Goal: Task Accomplishment & Management: Complete application form

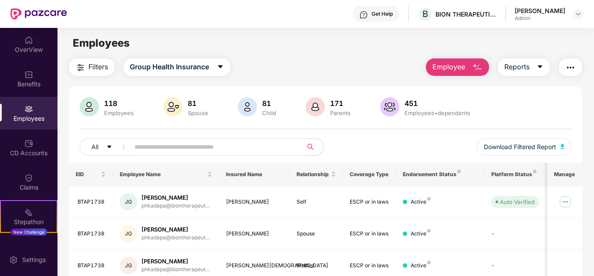
click at [473, 68] on img "button" at bounding box center [477, 67] width 10 height 10
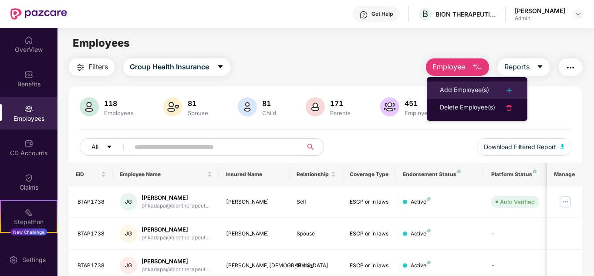
click at [505, 88] on img at bounding box center [509, 90] width 10 height 10
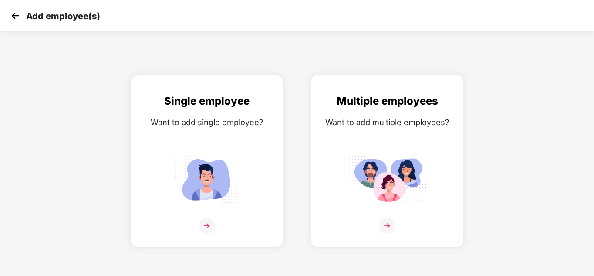
click at [387, 225] on img at bounding box center [387, 226] width 16 height 16
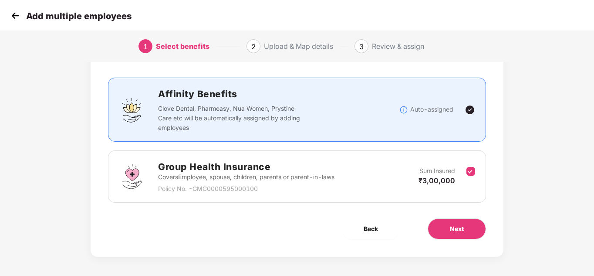
scroll to position [46, 0]
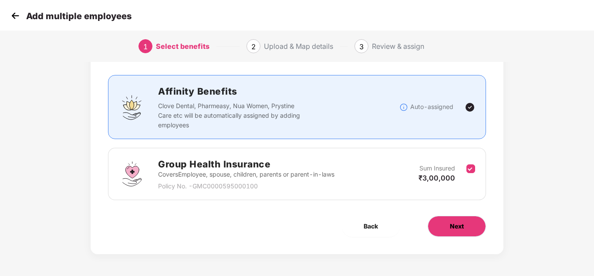
click at [474, 223] on button "Next" at bounding box center [457, 226] width 58 height 21
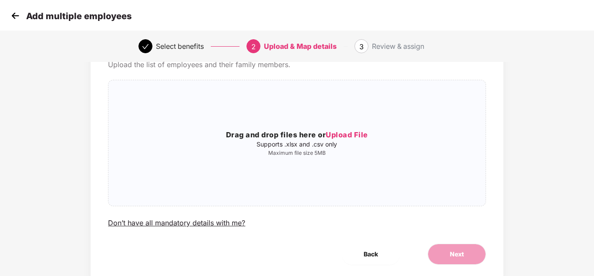
scroll to position [0, 0]
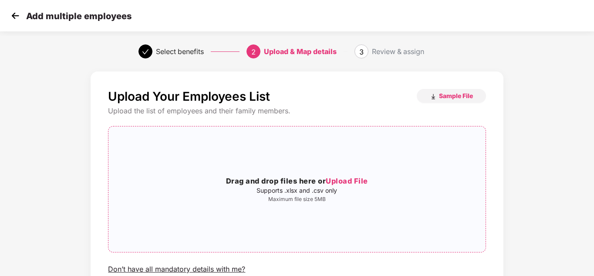
click at [358, 180] on span "Upload File" at bounding box center [347, 180] width 42 height 9
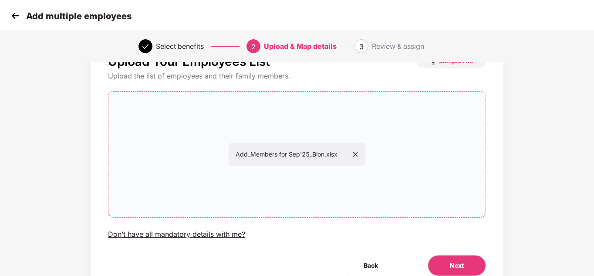
scroll to position [74, 0]
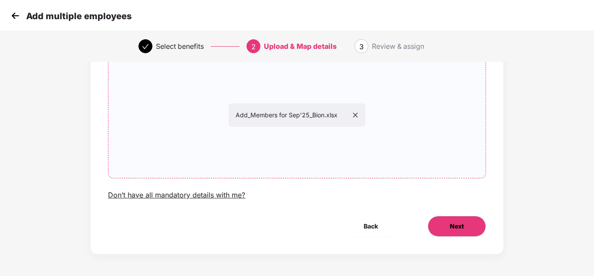
click at [465, 230] on button "Next" at bounding box center [457, 226] width 58 height 21
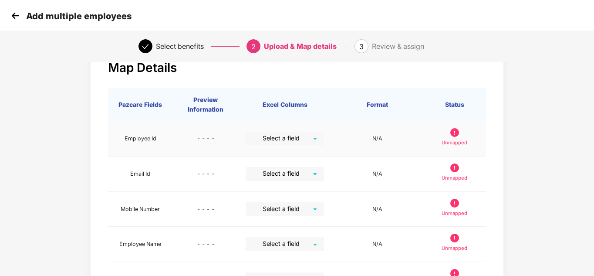
scroll to position [44, 0]
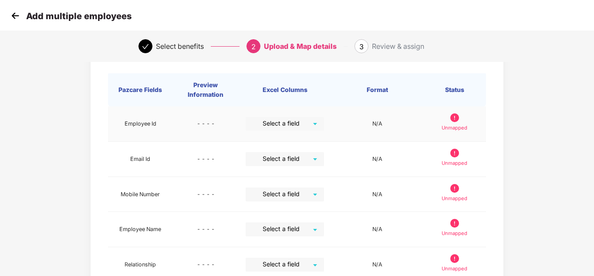
click at [316, 121] on div "Select a field" at bounding box center [285, 124] width 78 height 14
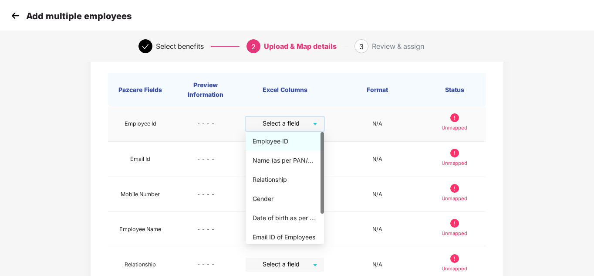
click at [281, 140] on div "Employee ID" at bounding box center [285, 141] width 64 height 10
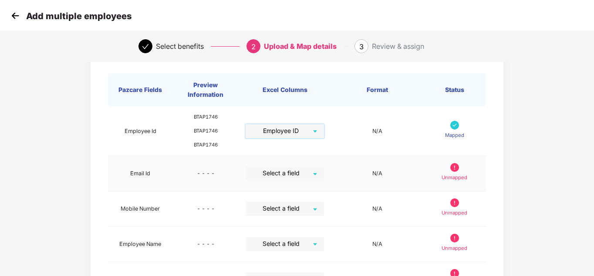
click at [313, 173] on input "search" at bounding box center [281, 172] width 63 height 13
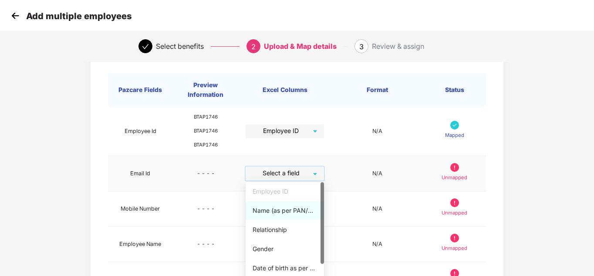
click at [280, 213] on div "Name (as per PAN/Aadhar Card)" at bounding box center [285, 211] width 64 height 10
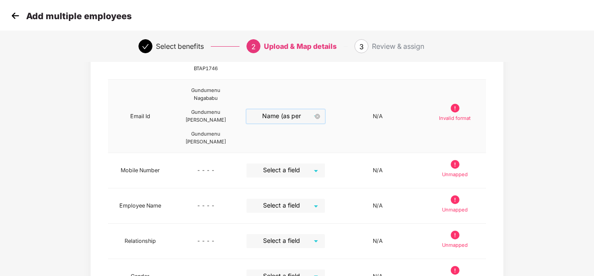
scroll to position [131, 0]
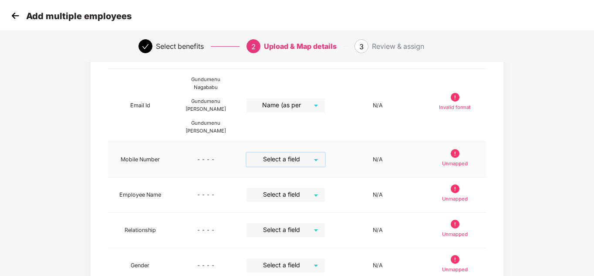
click at [300, 159] on input "search" at bounding box center [282, 158] width 63 height 13
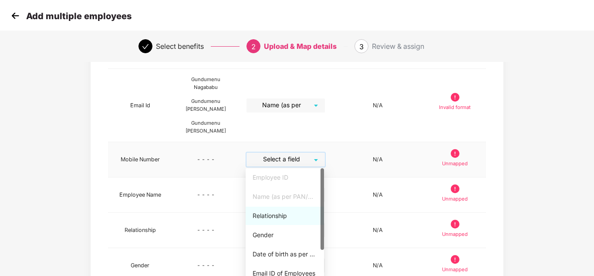
click at [275, 216] on div "Relationship" at bounding box center [285, 216] width 64 height 10
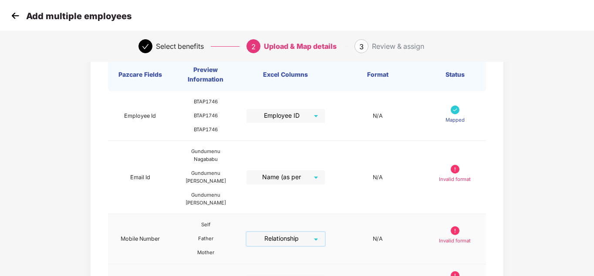
scroll to position [44, 0]
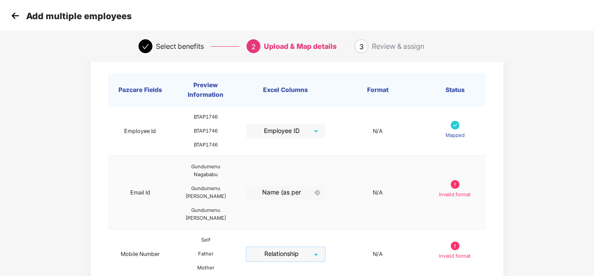
click at [312, 192] on span "Name (as per PAN/Aadhar Card)" at bounding box center [285, 193] width 69 height 14
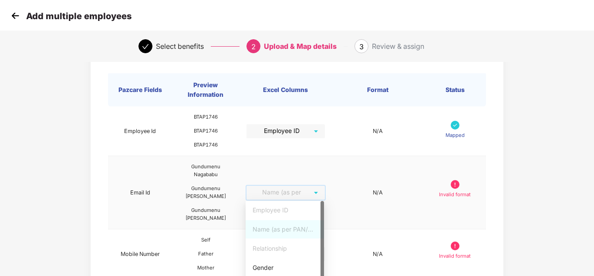
click at [276, 233] on div "Name (as per PAN/Aadhar Card)" at bounding box center [285, 229] width 64 height 10
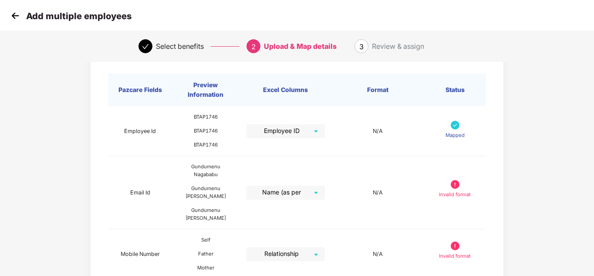
click at [500, 160] on div "Map Details Pazcare Fields Preview Information Excel Columns Format Status Empl…" at bounding box center [297, 268] width 412 height 481
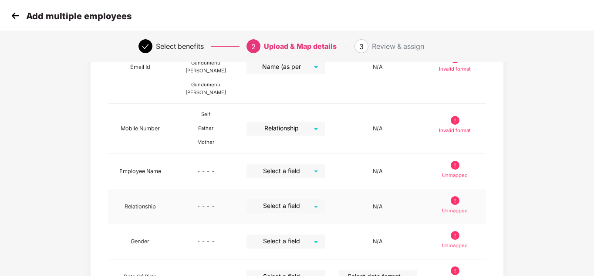
scroll to position [174, 0]
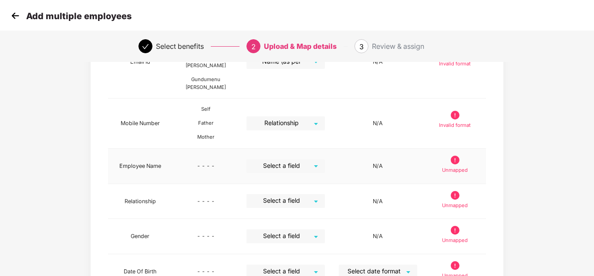
click at [304, 167] on input "search" at bounding box center [282, 165] width 63 height 13
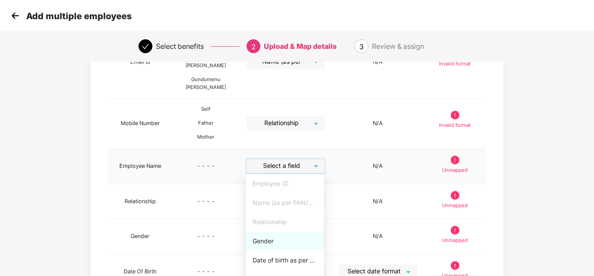
click at [262, 241] on div "Gender" at bounding box center [285, 241] width 64 height 10
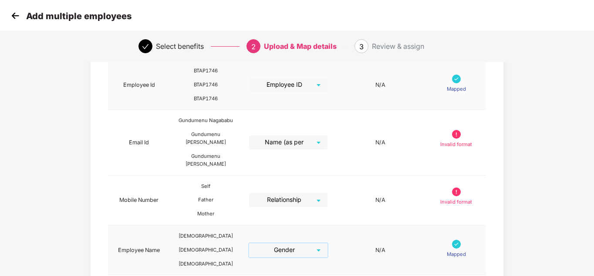
scroll to position [44, 0]
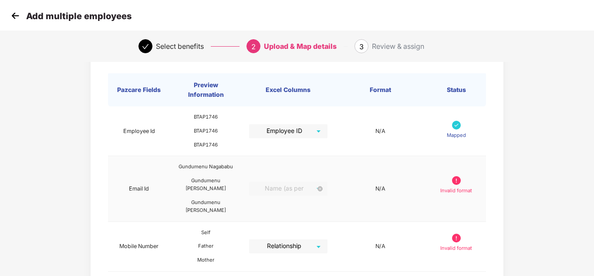
click at [304, 192] on span "Name (as per PAN/Aadhar Card)" at bounding box center [288, 189] width 69 height 14
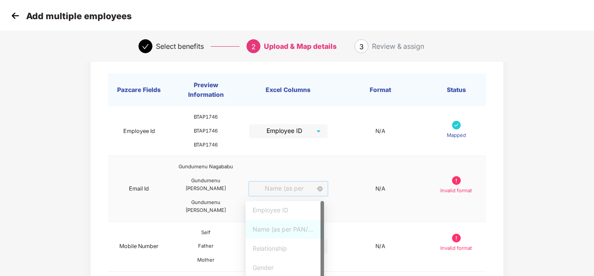
click at [304, 192] on span "Name (as per PAN/Aadhar Card)" at bounding box center [288, 189] width 69 height 14
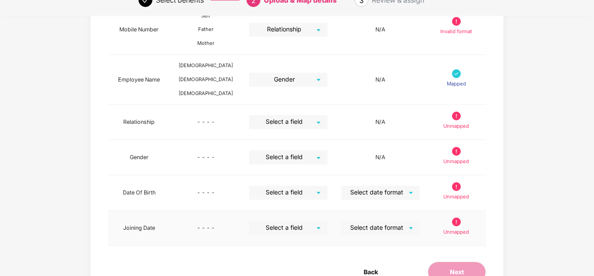
scroll to position [313, 0]
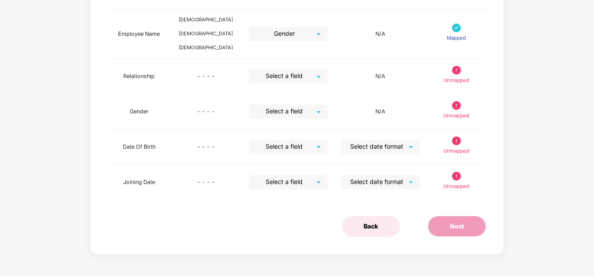
click at [373, 226] on span "Back" at bounding box center [371, 226] width 14 height 10
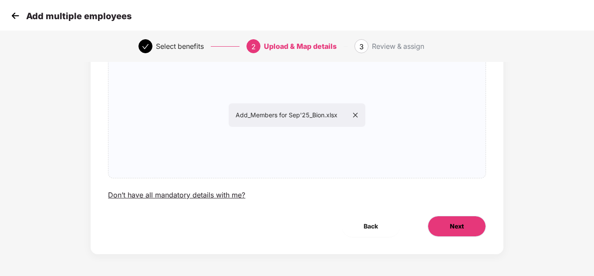
click at [456, 227] on span "Next" at bounding box center [457, 226] width 14 height 10
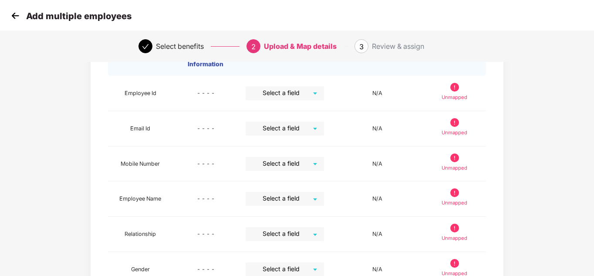
scroll to position [0, 0]
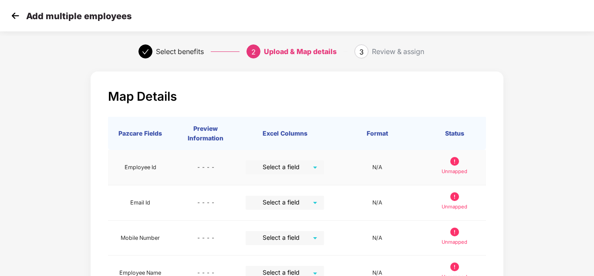
click at [303, 168] on input "search" at bounding box center [281, 166] width 63 height 13
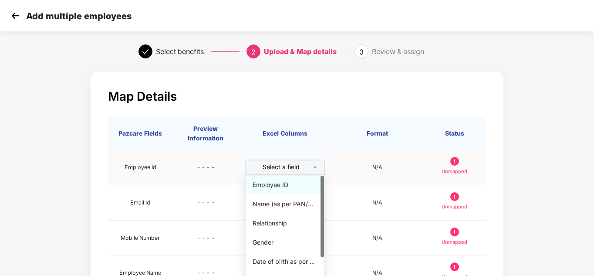
click at [282, 185] on div "Employee ID" at bounding box center [285, 185] width 64 height 10
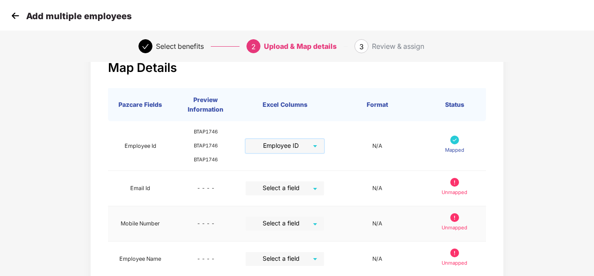
scroll to position [44, 0]
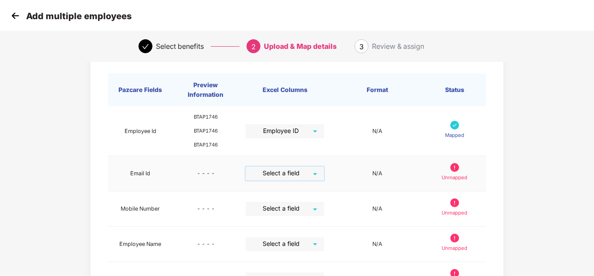
click at [305, 174] on input "search" at bounding box center [281, 172] width 63 height 13
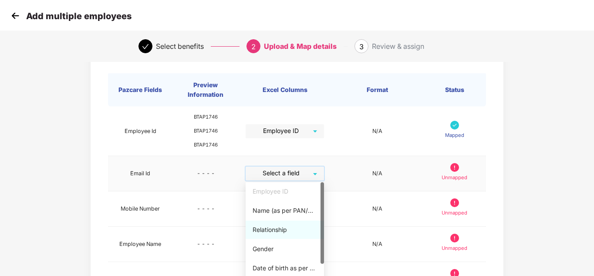
scroll to position [40, 0]
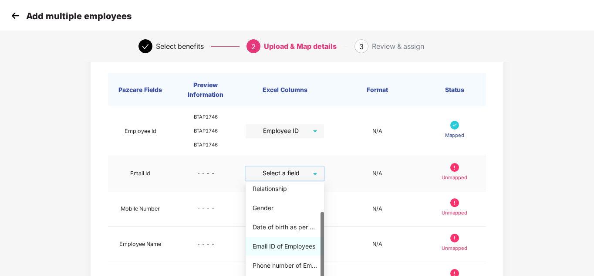
click at [277, 246] on div "Email ID of Employees" at bounding box center [285, 246] width 64 height 10
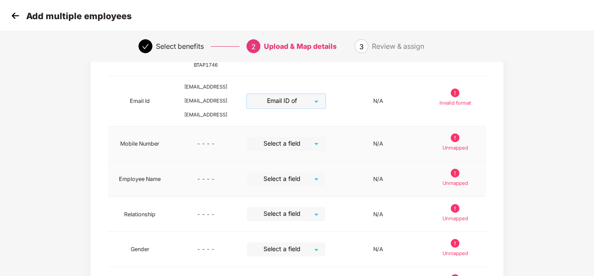
scroll to position [131, 0]
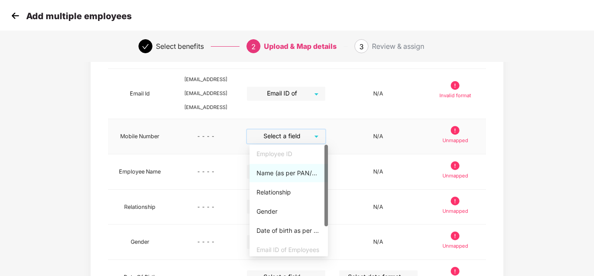
click at [310, 135] on input "search" at bounding box center [283, 135] width 63 height 13
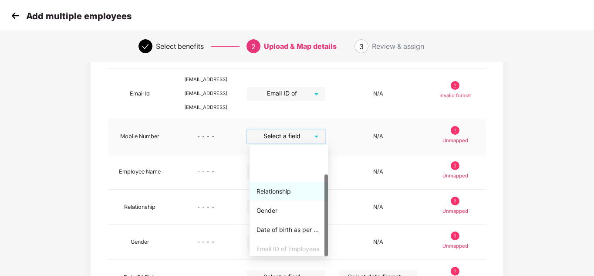
scroll to position [40, 0]
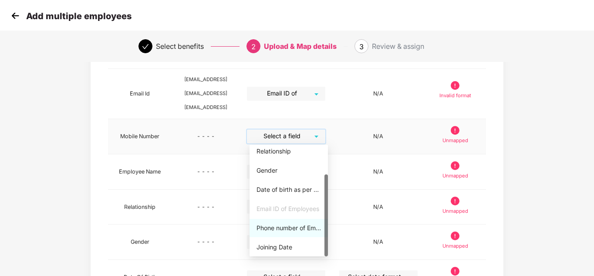
click at [289, 228] on div "Phone number of Employees" at bounding box center [289, 228] width 64 height 10
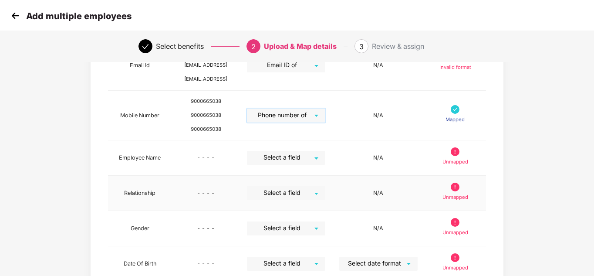
scroll to position [174, 0]
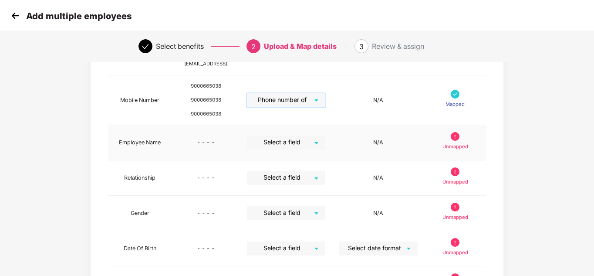
click at [317, 147] on div "Select a field" at bounding box center [286, 142] width 78 height 14
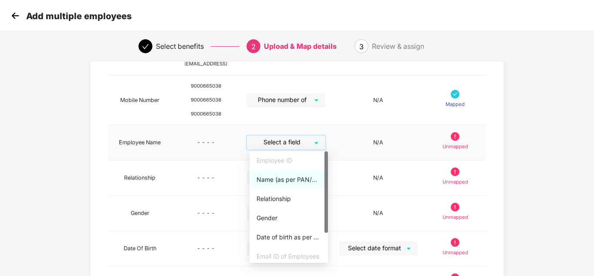
click at [294, 176] on div "Name (as per PAN/Aadhar Card)" at bounding box center [289, 180] width 64 height 10
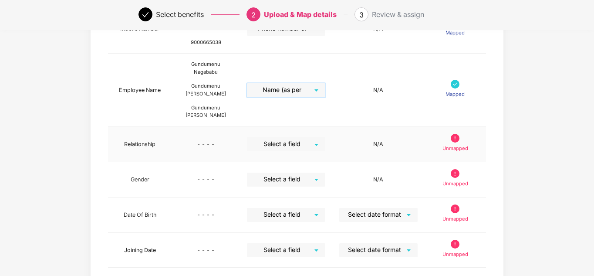
scroll to position [261, 0]
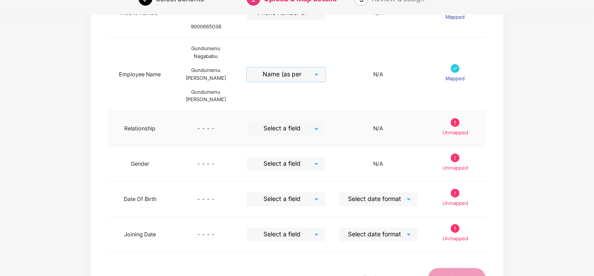
click at [313, 123] on input "search" at bounding box center [283, 128] width 63 height 13
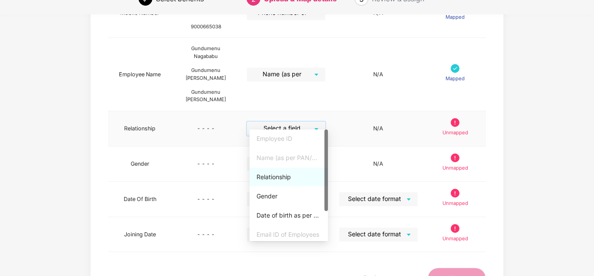
click at [280, 174] on div "Relationship" at bounding box center [289, 177] width 64 height 10
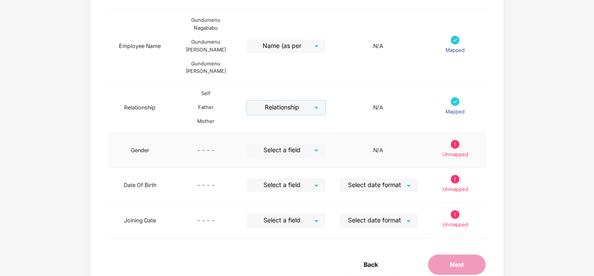
scroll to position [305, 0]
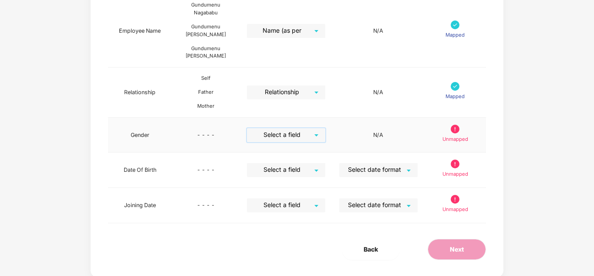
click at [311, 128] on input "search" at bounding box center [283, 134] width 63 height 13
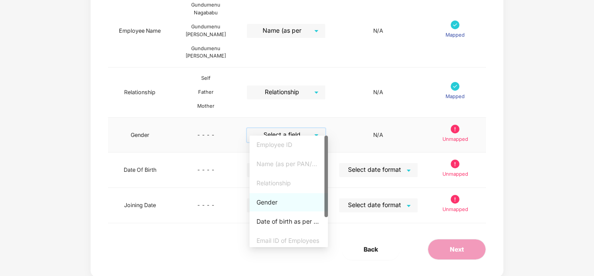
click at [273, 203] on div "Gender" at bounding box center [289, 202] width 64 height 10
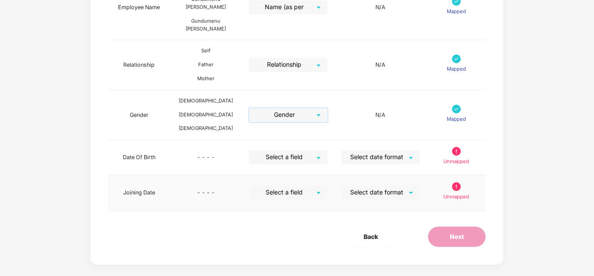
scroll to position [335, 0]
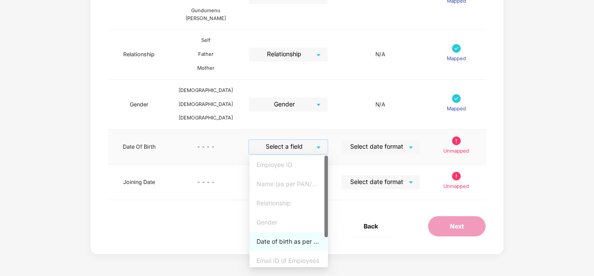
click at [308, 148] on input "search" at bounding box center [285, 146] width 63 height 13
click at [288, 239] on div "Date of birth as per PAN/ Aadhaar Card" at bounding box center [289, 241] width 64 height 10
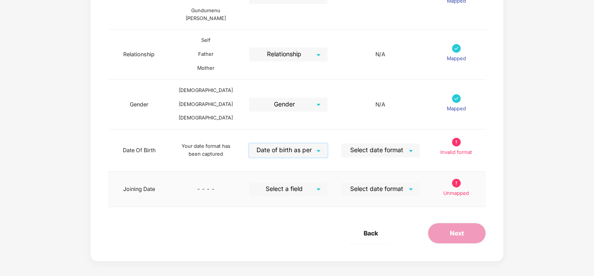
scroll to position [342, 0]
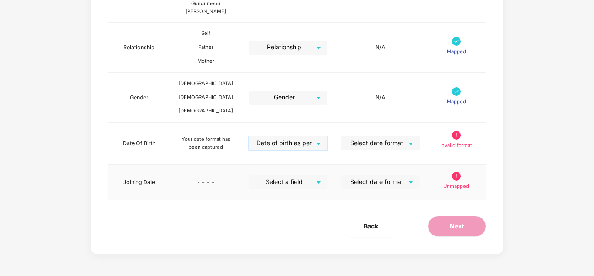
click at [302, 185] on input "search" at bounding box center [285, 181] width 63 height 13
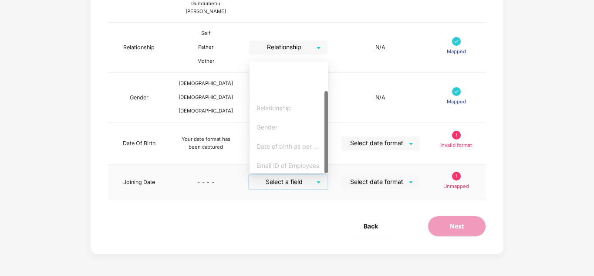
scroll to position [40, 0]
click at [280, 164] on div "Joining Date" at bounding box center [289, 164] width 64 height 10
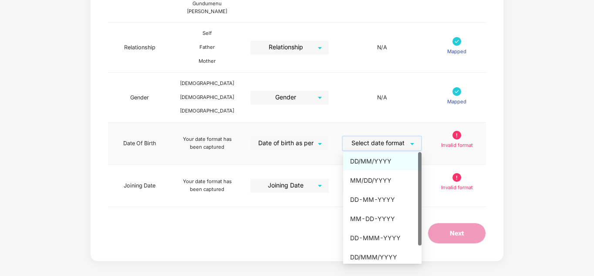
click at [388, 142] on input "search" at bounding box center [379, 142] width 63 height 13
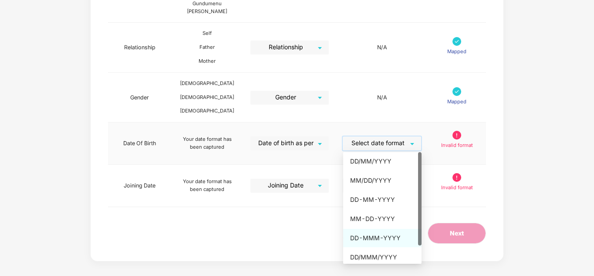
click at [383, 236] on div "DD-MMM-YYYY" at bounding box center [382, 238] width 64 height 10
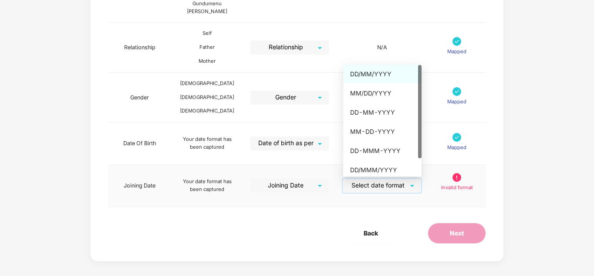
click at [405, 182] on input "search" at bounding box center [379, 185] width 63 height 13
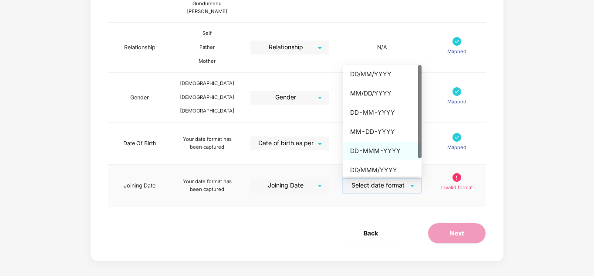
click at [383, 149] on div "DD-MMM-YYYY" at bounding box center [382, 151] width 64 height 10
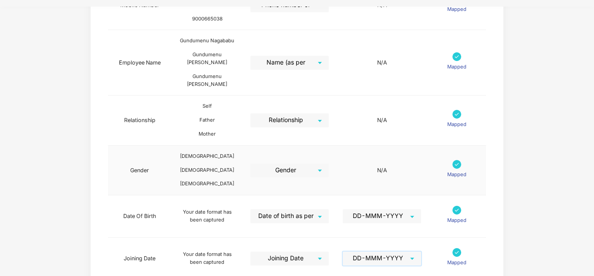
scroll to position [349, 0]
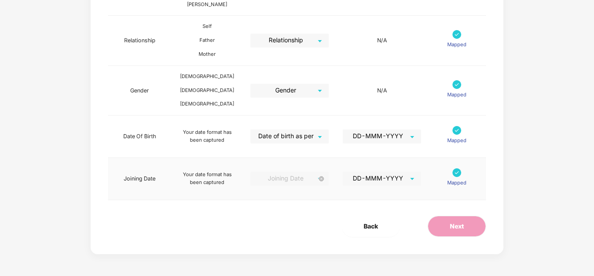
click at [292, 180] on span "Joining Date" at bounding box center [289, 179] width 69 height 14
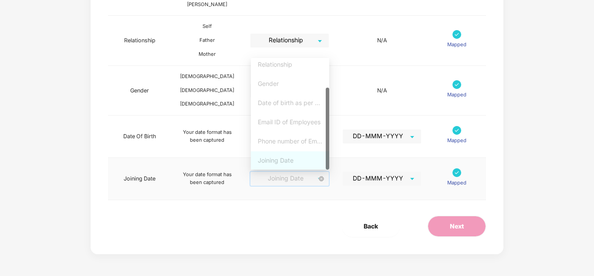
click at [292, 181] on span "Joining Date" at bounding box center [289, 179] width 69 height 14
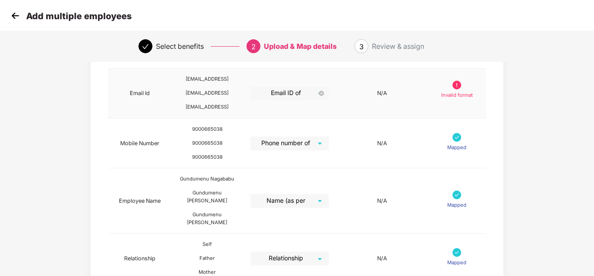
scroll to position [88, 0]
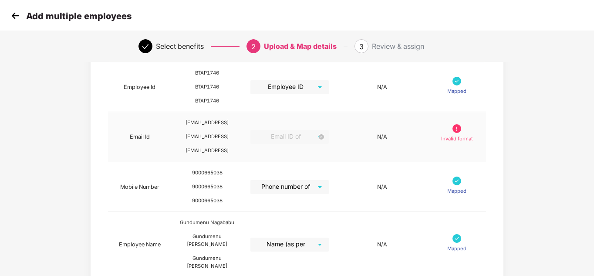
click at [311, 137] on span "Email ID of Employees" at bounding box center [289, 137] width 69 height 14
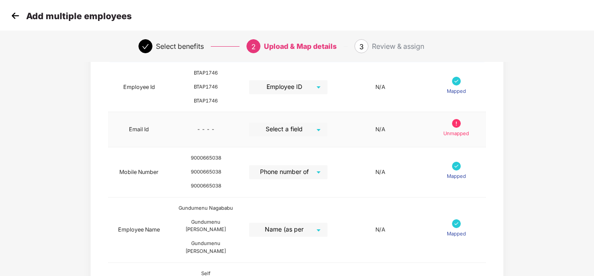
click at [372, 131] on td "N/A" at bounding box center [380, 129] width 92 height 35
click at [306, 132] on input "search" at bounding box center [285, 128] width 63 height 13
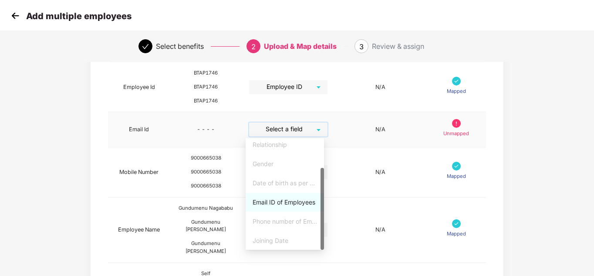
click at [282, 199] on div "Email ID of Employees" at bounding box center [285, 202] width 64 height 10
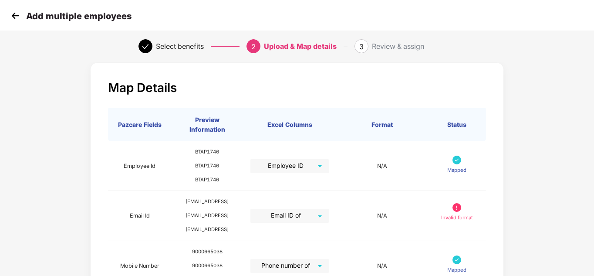
scroll to position [0, 0]
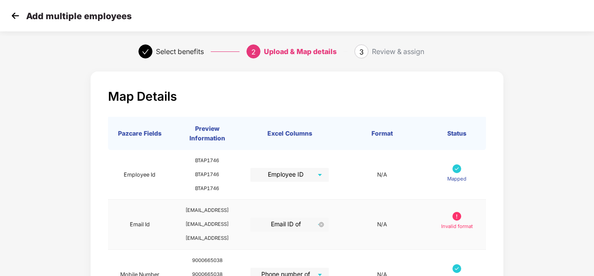
click at [307, 225] on span "Email ID of Employees" at bounding box center [289, 224] width 69 height 14
click at [308, 225] on span "Email ID of Employees" at bounding box center [289, 224] width 69 height 14
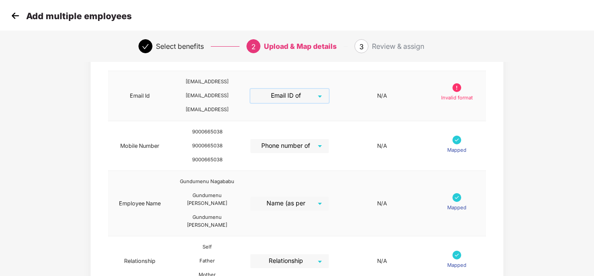
scroll to position [131, 0]
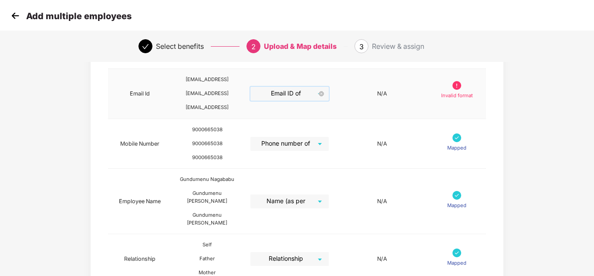
click at [315, 97] on span "Email ID of Employees" at bounding box center [289, 94] width 69 height 14
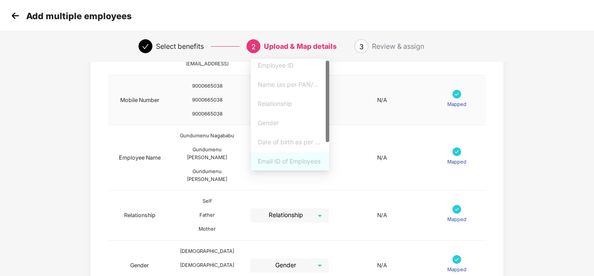
scroll to position [0, 0]
drag, startPoint x: 327, startPoint y: 137, endPoint x: 332, endPoint y: 90, distance: 47.3
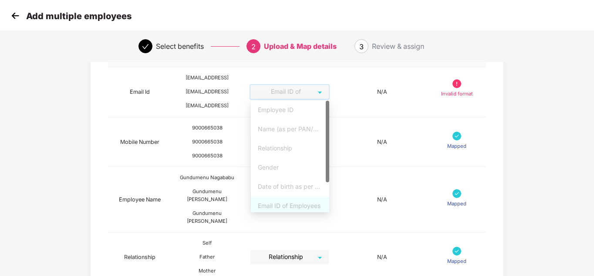
scroll to position [87, 0]
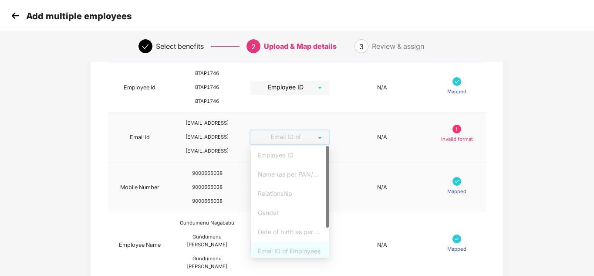
click at [373, 162] on td "N/A" at bounding box center [382, 137] width 92 height 50
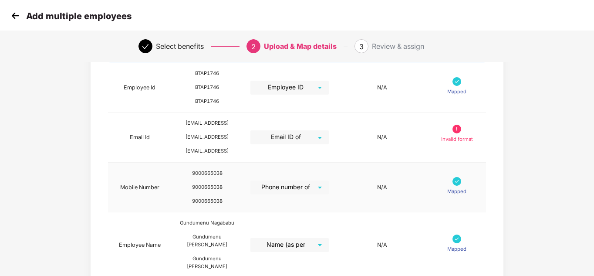
scroll to position [131, 0]
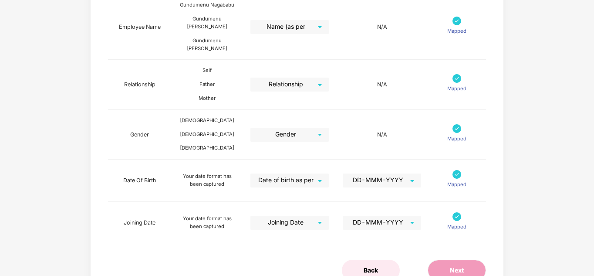
click at [384, 268] on button "Back" at bounding box center [371, 270] width 58 height 21
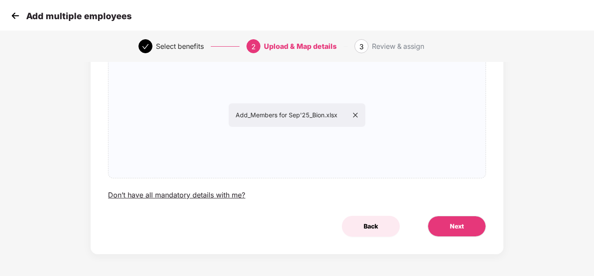
click at [372, 226] on span "Back" at bounding box center [371, 226] width 14 height 10
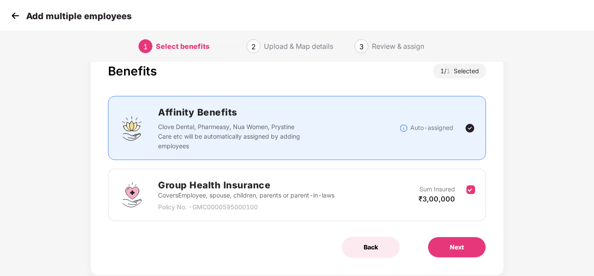
scroll to position [46, 0]
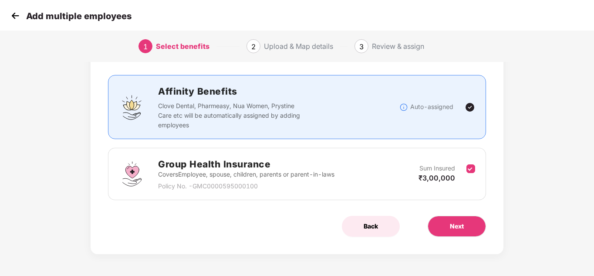
click at [373, 223] on span "Back" at bounding box center [371, 226] width 14 height 10
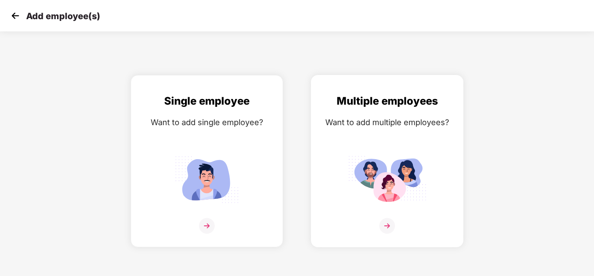
click at [388, 225] on img at bounding box center [387, 226] width 16 height 16
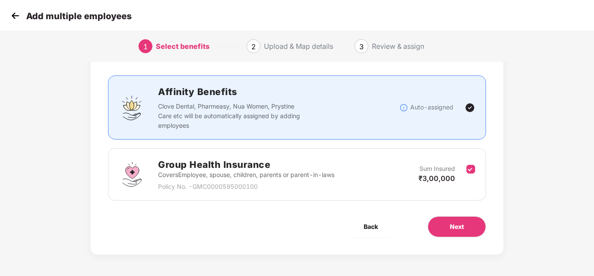
scroll to position [46, 0]
click at [453, 110] on p "Auto-assigned" at bounding box center [431, 107] width 43 height 10
click at [456, 227] on span "Next" at bounding box center [457, 226] width 14 height 10
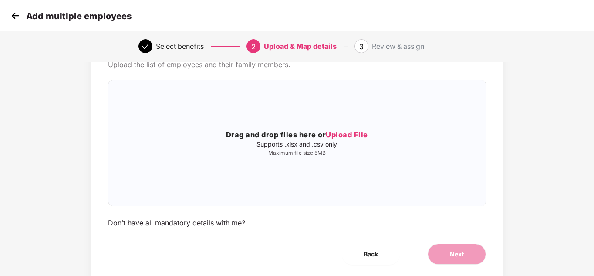
scroll to position [0, 0]
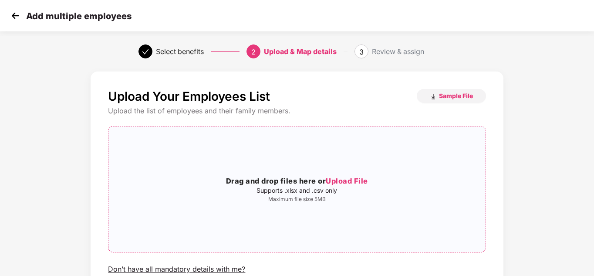
click at [348, 181] on span "Upload File" at bounding box center [347, 180] width 42 height 9
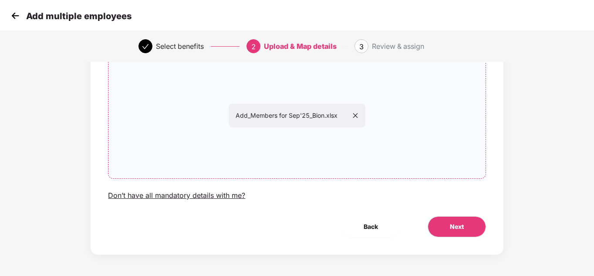
scroll to position [74, 0]
click at [470, 228] on button "Next" at bounding box center [457, 226] width 58 height 21
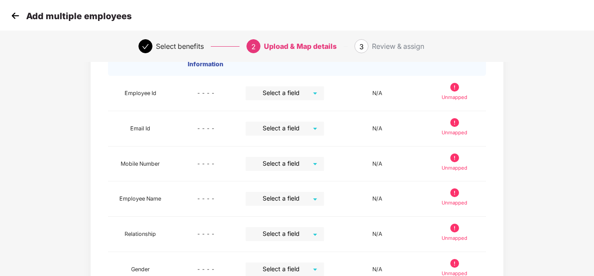
scroll to position [0, 0]
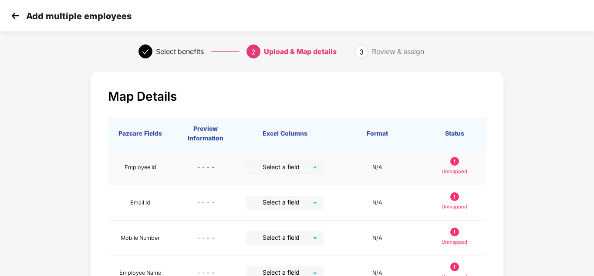
click at [298, 169] on input "search" at bounding box center [281, 166] width 63 height 13
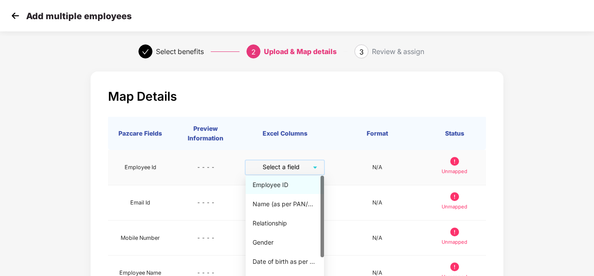
click at [284, 187] on div "Employee ID" at bounding box center [285, 185] width 64 height 10
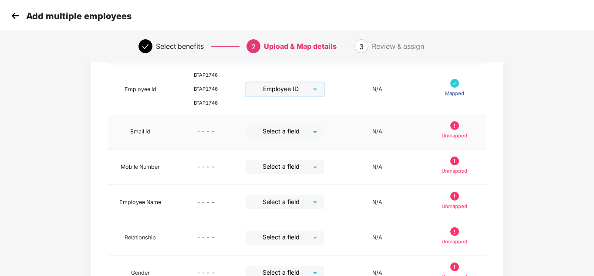
scroll to position [87, 0]
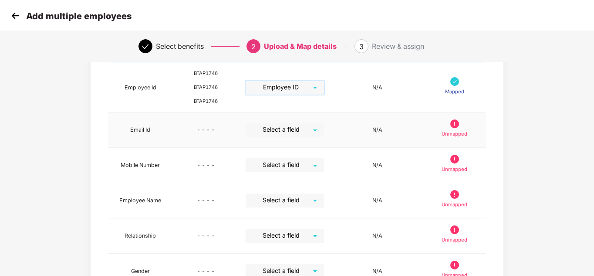
click at [309, 128] on input "search" at bounding box center [281, 129] width 63 height 13
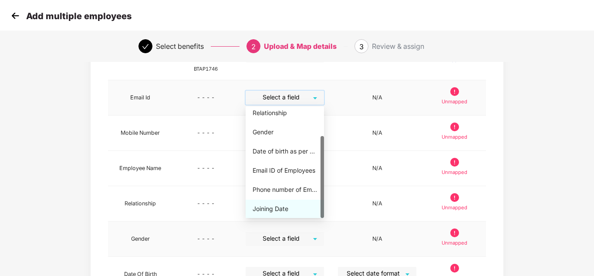
scroll to position [131, 0]
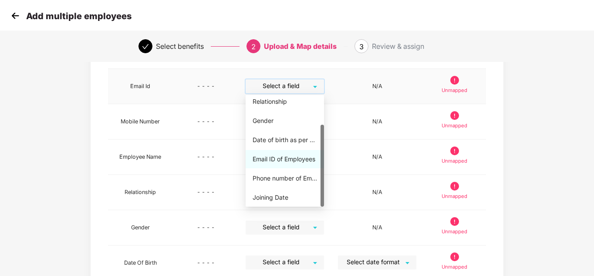
click at [268, 158] on div "Email ID of Employees" at bounding box center [285, 159] width 64 height 10
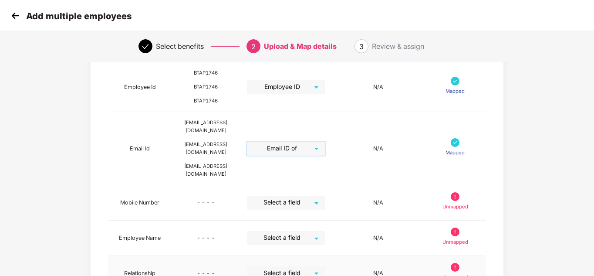
scroll to position [87, 0]
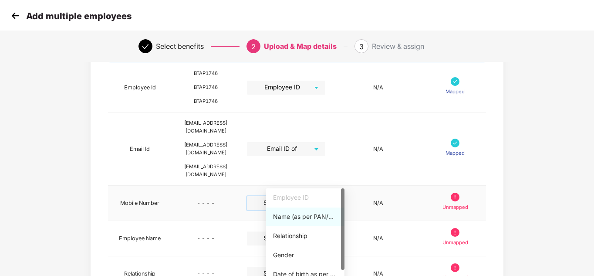
click at [314, 196] on input "search" at bounding box center [283, 202] width 63 height 13
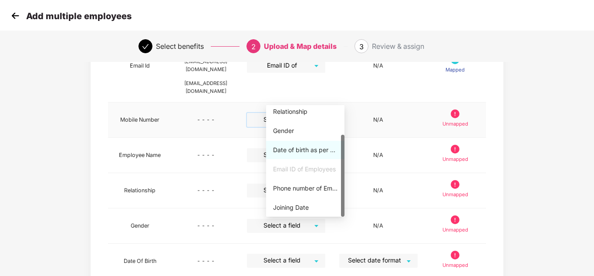
scroll to position [174, 0]
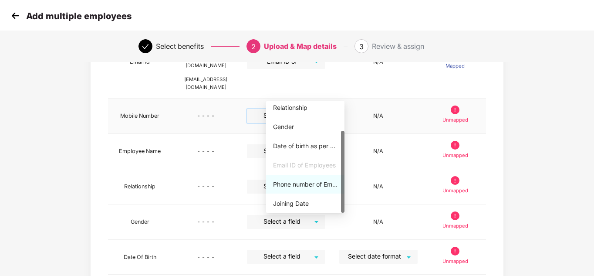
click at [304, 184] on div "Phone number of Employees" at bounding box center [305, 184] width 64 height 10
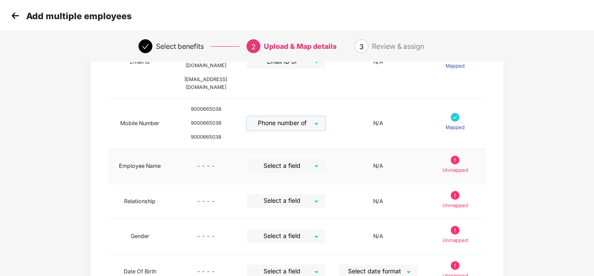
click at [314, 159] on input "search" at bounding box center [283, 165] width 63 height 13
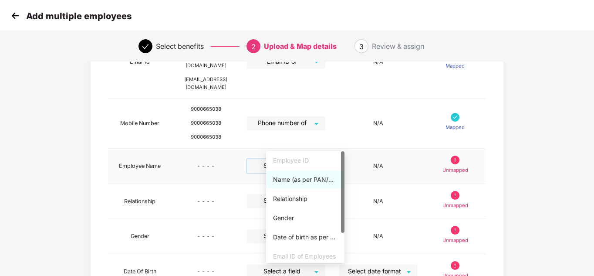
click at [303, 179] on div "Name (as per PAN/Aadhar Card)" at bounding box center [305, 180] width 64 height 10
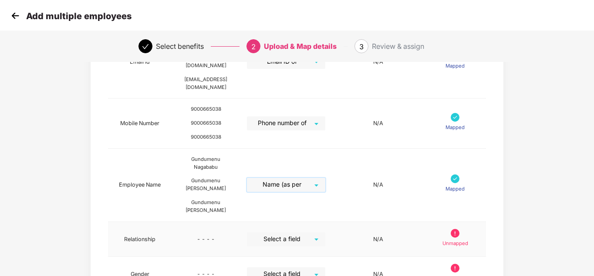
scroll to position [218, 0]
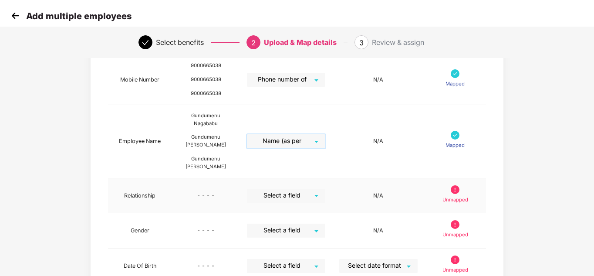
click at [313, 189] on input "search" at bounding box center [283, 195] width 63 height 13
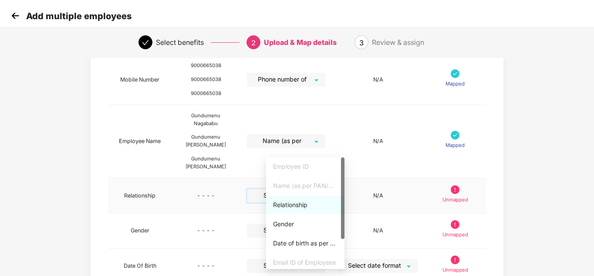
click at [299, 207] on div "Relationship" at bounding box center [305, 205] width 64 height 10
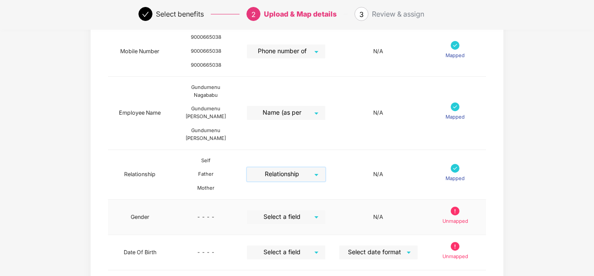
scroll to position [261, 0]
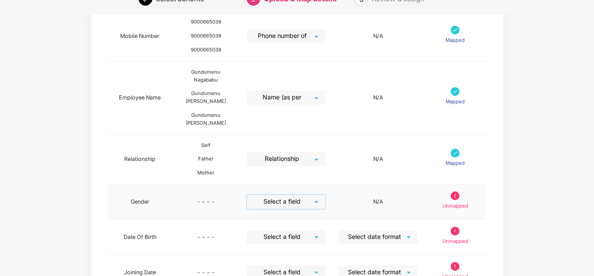
click at [314, 195] on input "search" at bounding box center [283, 201] width 63 height 13
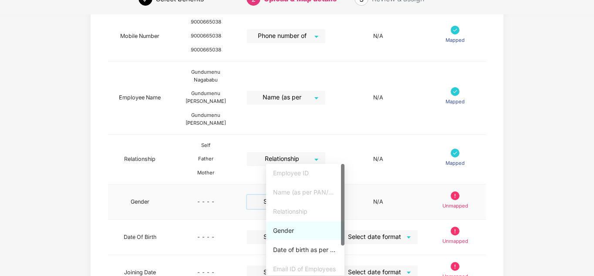
click at [296, 232] on div "Gender" at bounding box center [305, 231] width 64 height 10
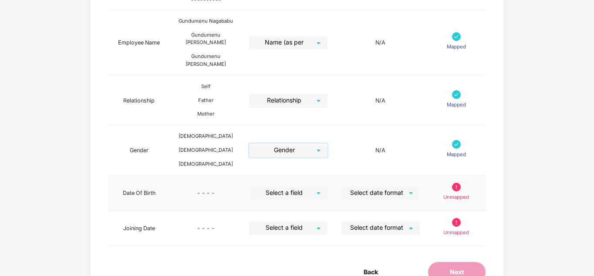
scroll to position [319, 0]
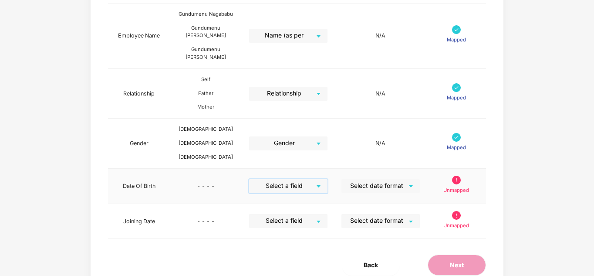
click at [307, 179] on input "search" at bounding box center [285, 185] width 63 height 13
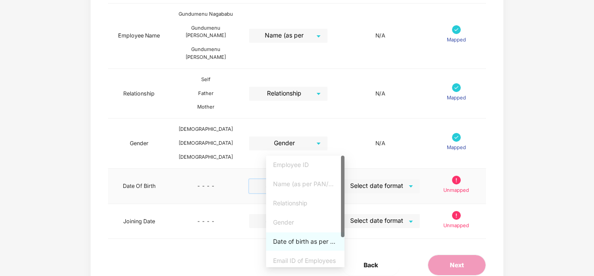
click at [313, 242] on div "Date of birth as per PAN/ Aadhaar Card" at bounding box center [305, 241] width 64 height 10
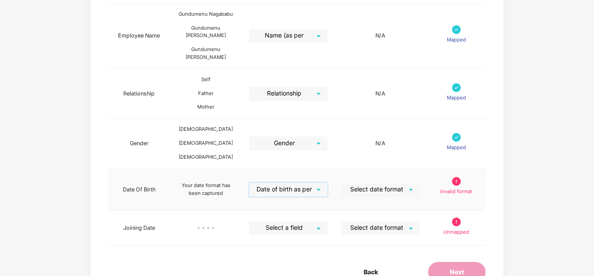
click at [420, 182] on div "Select date format" at bounding box center [380, 189] width 78 height 14
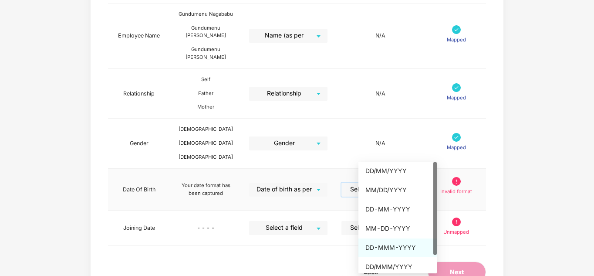
click at [399, 245] on div "DD-MMM-YYYY" at bounding box center [397, 248] width 64 height 10
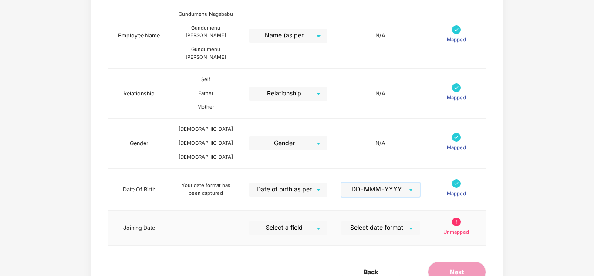
click at [315, 221] on input "search" at bounding box center [285, 227] width 63 height 13
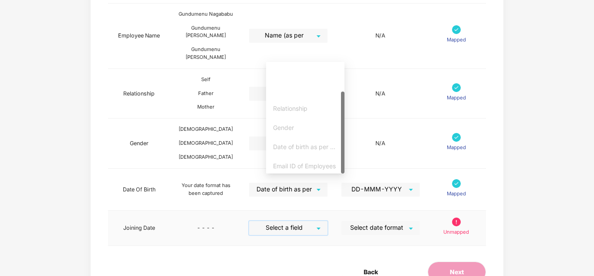
scroll to position [40, 0]
click at [300, 165] on div "Joining Date" at bounding box center [305, 164] width 64 height 10
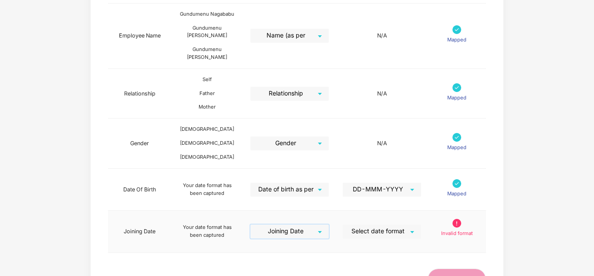
click at [387, 224] on input "search" at bounding box center [379, 230] width 63 height 13
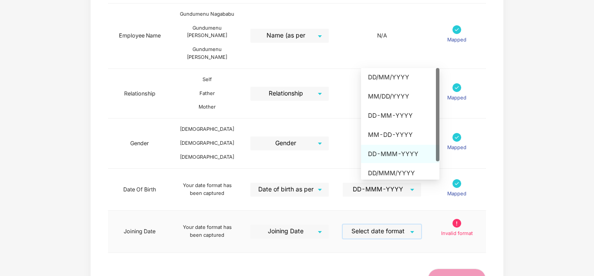
click at [395, 153] on div "DD-MMM-YYYY" at bounding box center [400, 154] width 64 height 10
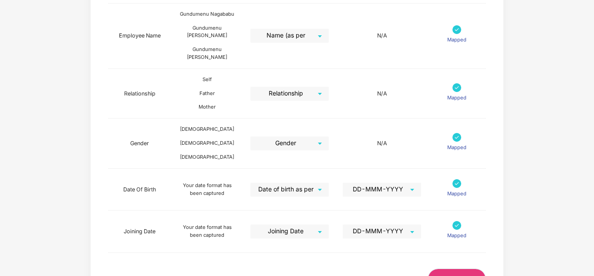
click at [459, 274] on span "Next" at bounding box center [457, 279] width 14 height 10
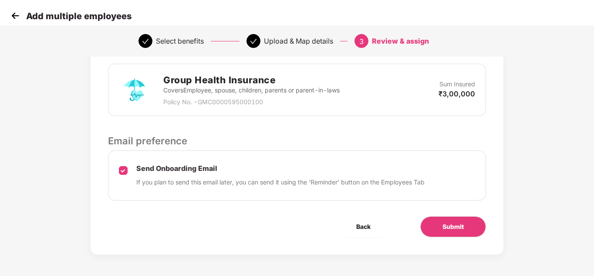
scroll to position [219, 0]
click at [453, 225] on span "Submit" at bounding box center [452, 226] width 21 height 10
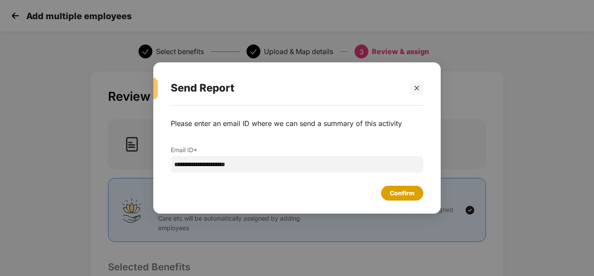
click at [407, 191] on div "Confirm" at bounding box center [402, 193] width 25 height 10
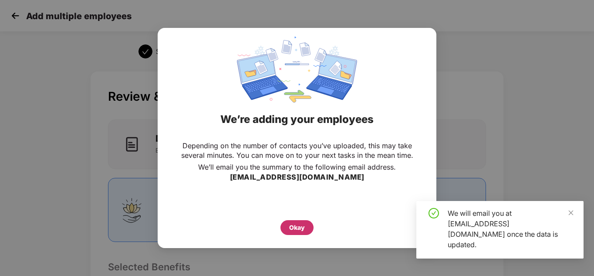
click at [298, 230] on div "Okay" at bounding box center [297, 228] width 16 height 10
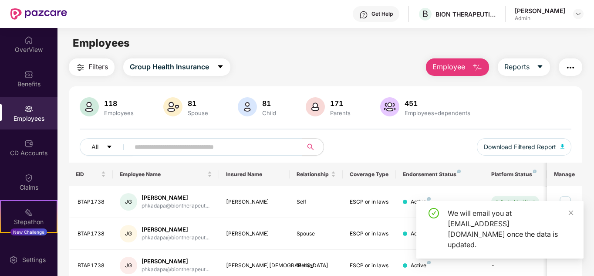
click at [479, 66] on img "button" at bounding box center [477, 67] width 10 height 10
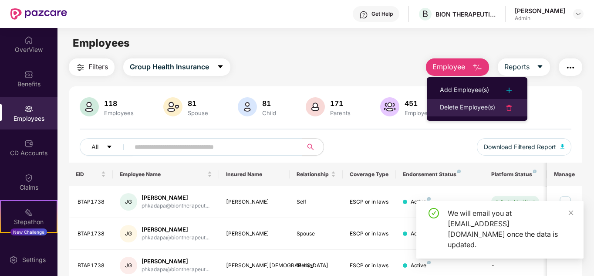
click at [471, 107] on div "Delete Employee(s)" at bounding box center [467, 107] width 55 height 10
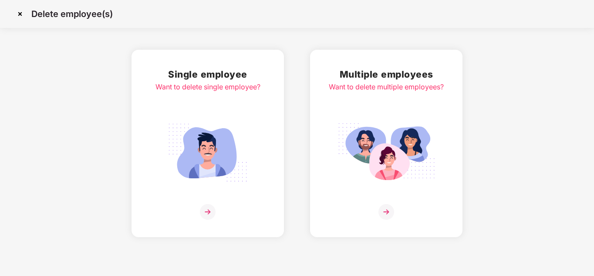
click at [383, 210] on img at bounding box center [386, 212] width 16 height 16
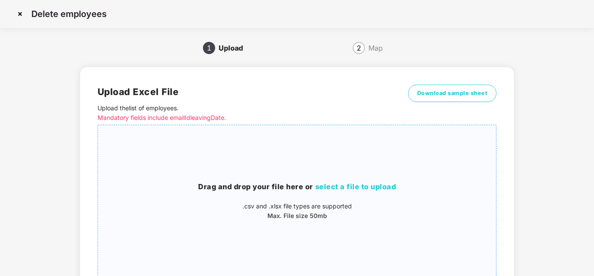
click at [339, 186] on span "select a file to upload" at bounding box center [355, 186] width 81 height 9
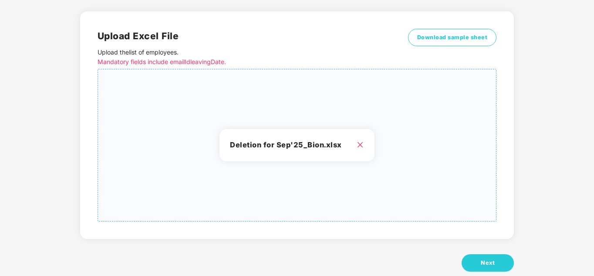
scroll to position [73, 0]
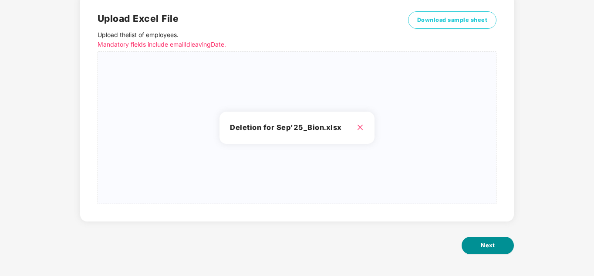
click at [487, 242] on span "Next" at bounding box center [488, 245] width 14 height 9
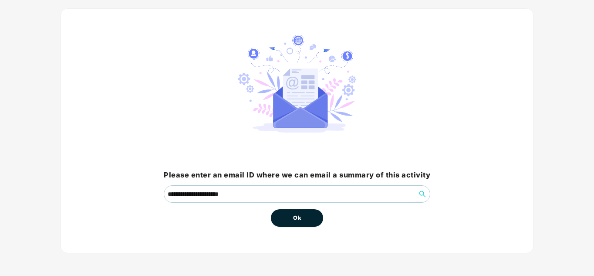
scroll to position [46, 0]
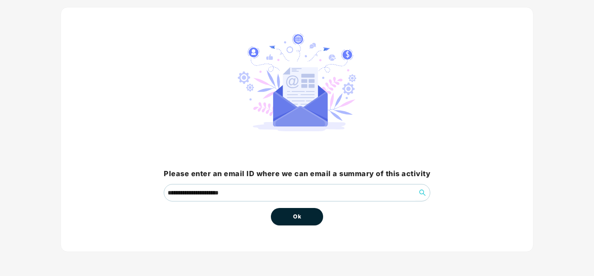
click at [291, 216] on button "Ok" at bounding box center [297, 216] width 52 height 17
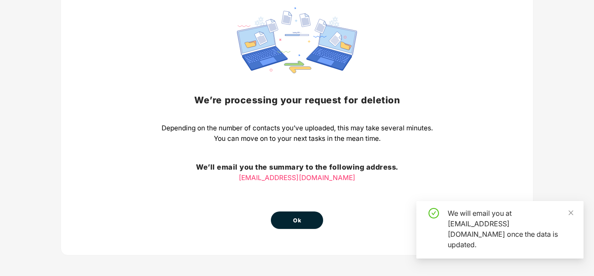
scroll to position [76, 0]
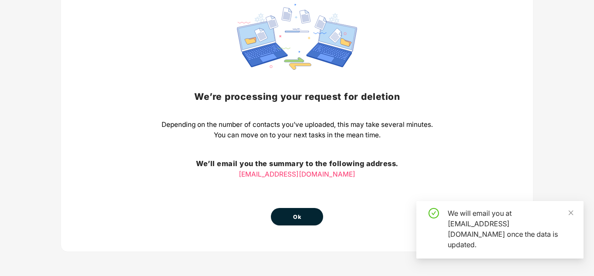
click at [307, 217] on button "Ok" at bounding box center [297, 216] width 52 height 17
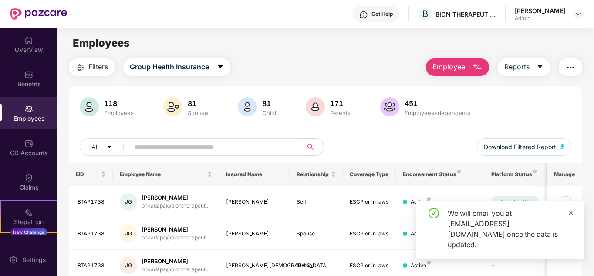
click at [570, 216] on icon "close" at bounding box center [571, 212] width 6 height 6
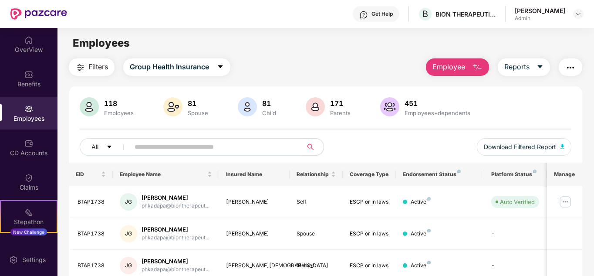
click at [36, 113] on div "Employees" at bounding box center [28, 113] width 57 height 33
click at [200, 146] on input "text" at bounding box center [213, 146] width 156 height 13
type input "******"
drag, startPoint x: 169, startPoint y: 143, endPoint x: 90, endPoint y: 138, distance: 79.4
click at [90, 138] on div "All ****" at bounding box center [203, 146] width 246 height 17
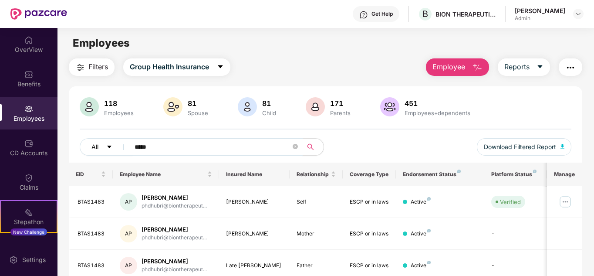
type input "******"
drag, startPoint x: 185, startPoint y: 148, endPoint x: 64, endPoint y: 140, distance: 120.9
click at [64, 140] on div "Filters Group Health Insurance Employee Reports 118 Employees 81 Spouse 81 Chil…" at bounding box center [325, 217] width 536 height 318
type input "*****"
